Goal: Find specific page/section: Find specific page/section

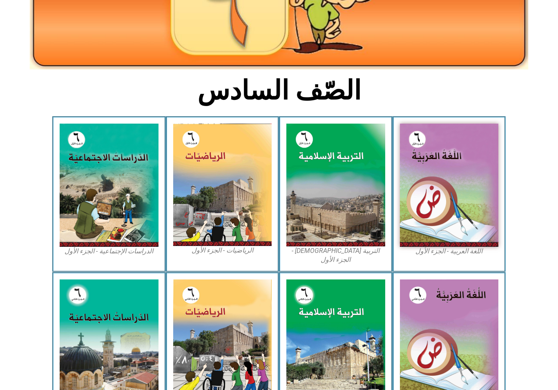
scroll to position [138, 0]
click at [449, 210] on img at bounding box center [449, 185] width 99 height 123
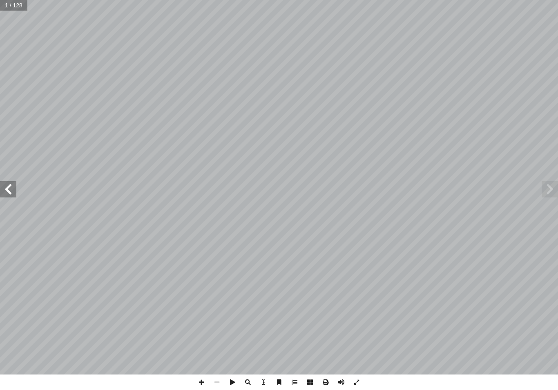
click at [15, 181] on span at bounding box center [8, 189] width 16 height 16
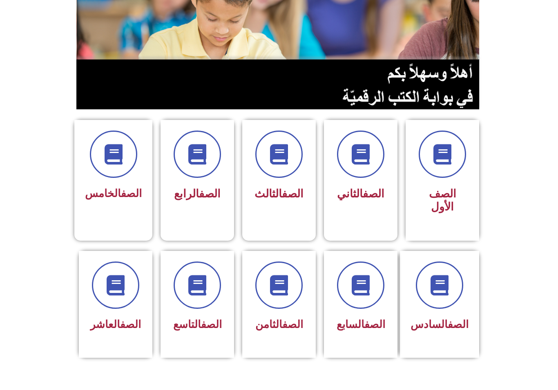
scroll to position [109, 0]
click at [448, 325] on link "الصف" at bounding box center [458, 325] width 21 height 12
click at [448, 294] on icon at bounding box center [439, 285] width 20 height 20
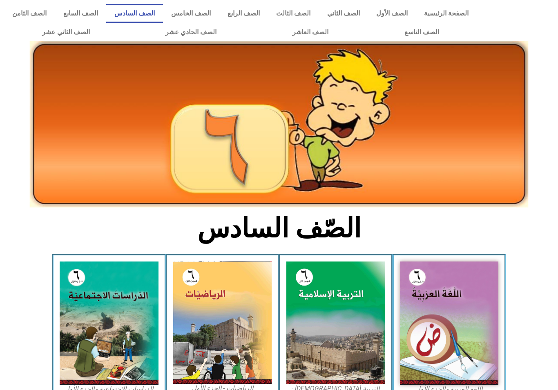
click at [136, 11] on link "الصف السادس" at bounding box center [134, 13] width 57 height 19
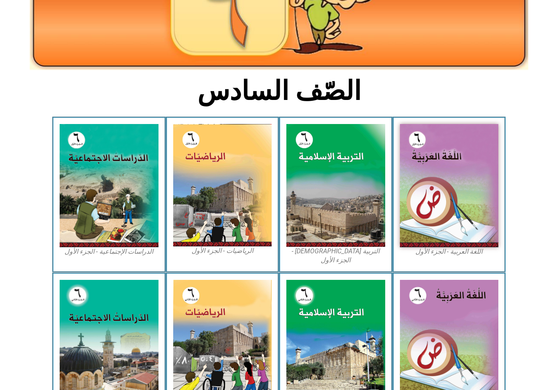
scroll to position [138, 0]
click at [452, 213] on img at bounding box center [449, 185] width 99 height 123
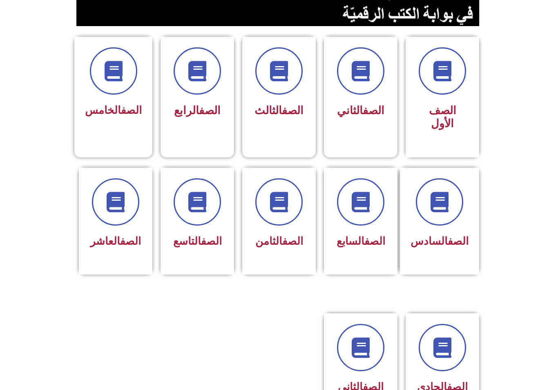
scroll to position [193, 0]
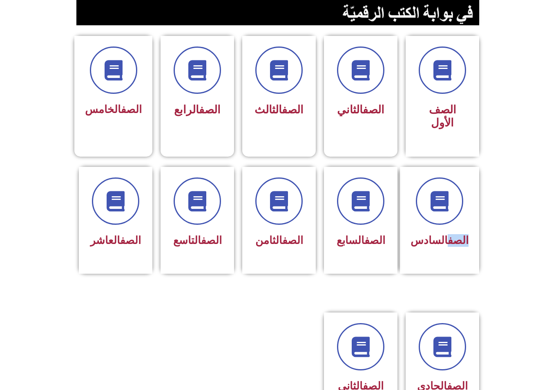
click at [481, 257] on div "الصف السادس" at bounding box center [442, 220] width 82 height 107
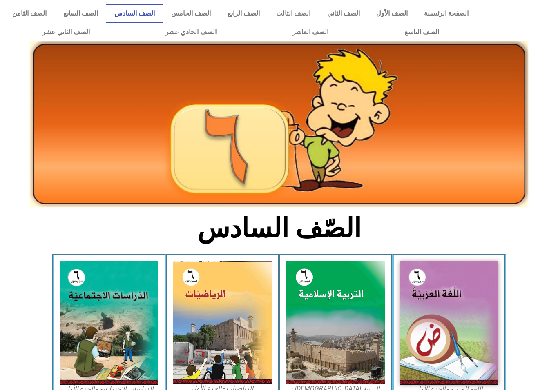
click at [446, 208] on img at bounding box center [279, 124] width 498 height 167
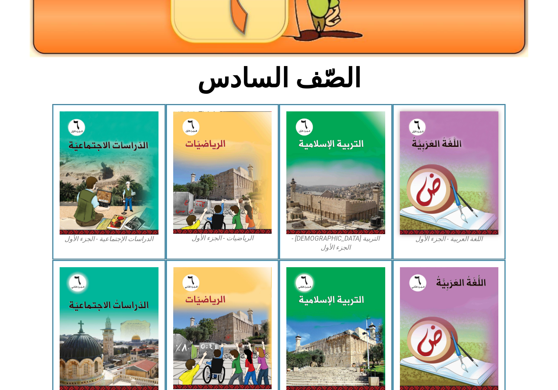
scroll to position [150, 0]
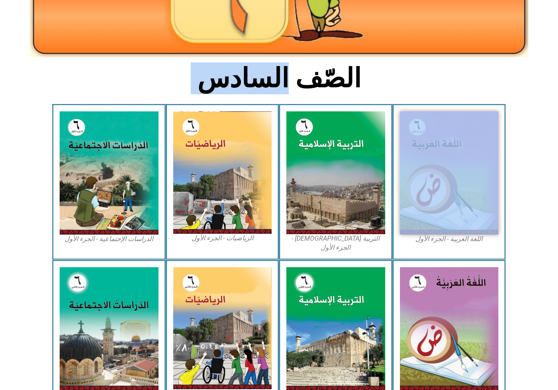
click at [459, 203] on img at bounding box center [449, 173] width 99 height 123
